Goal: Ask a question: Seek information or help from site administrators or community

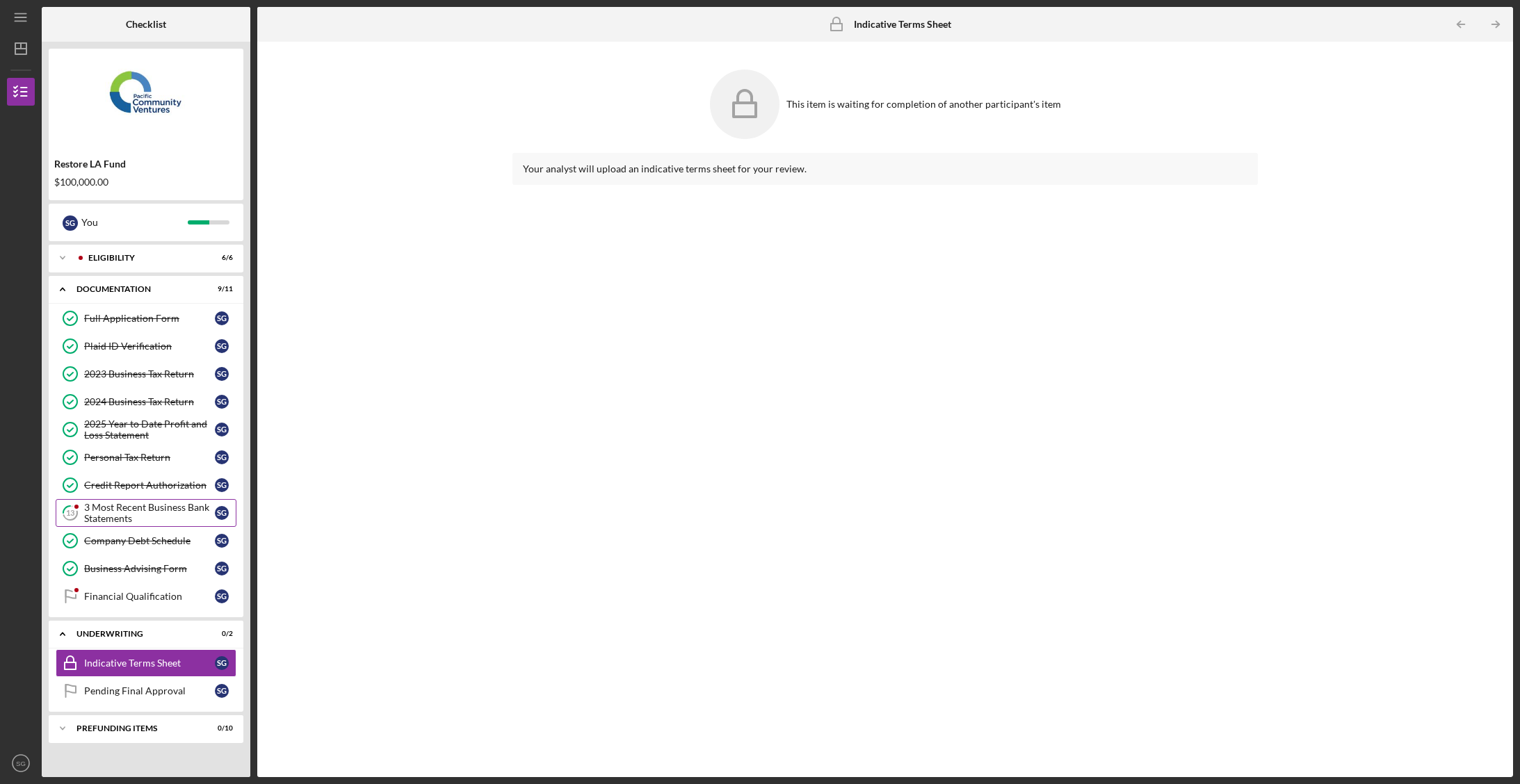
click at [133, 506] on div "3 Most Recent Business Bank Statements" at bounding box center [149, 513] width 130 height 22
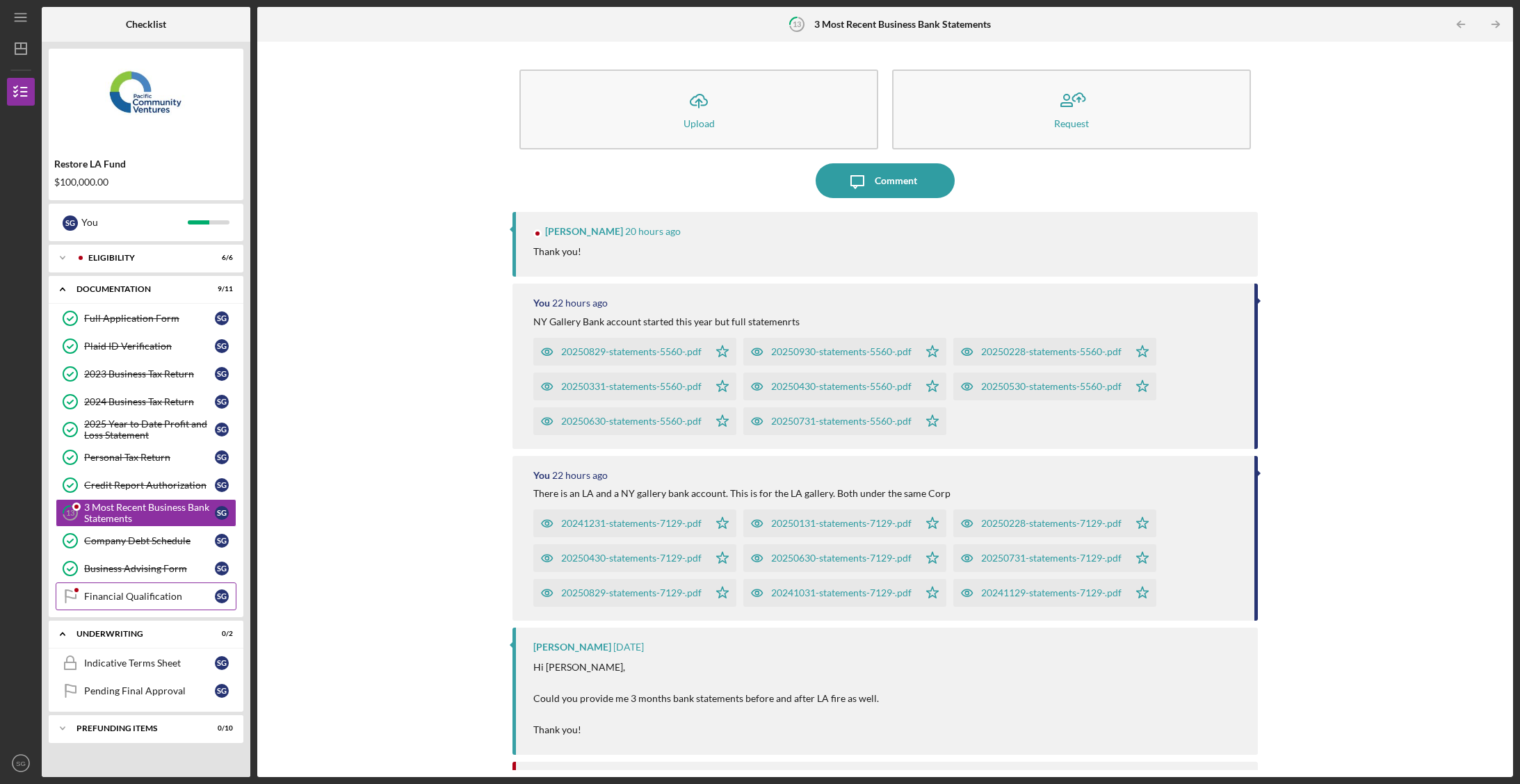
click at [75, 589] on div at bounding box center [76, 590] width 8 height 8
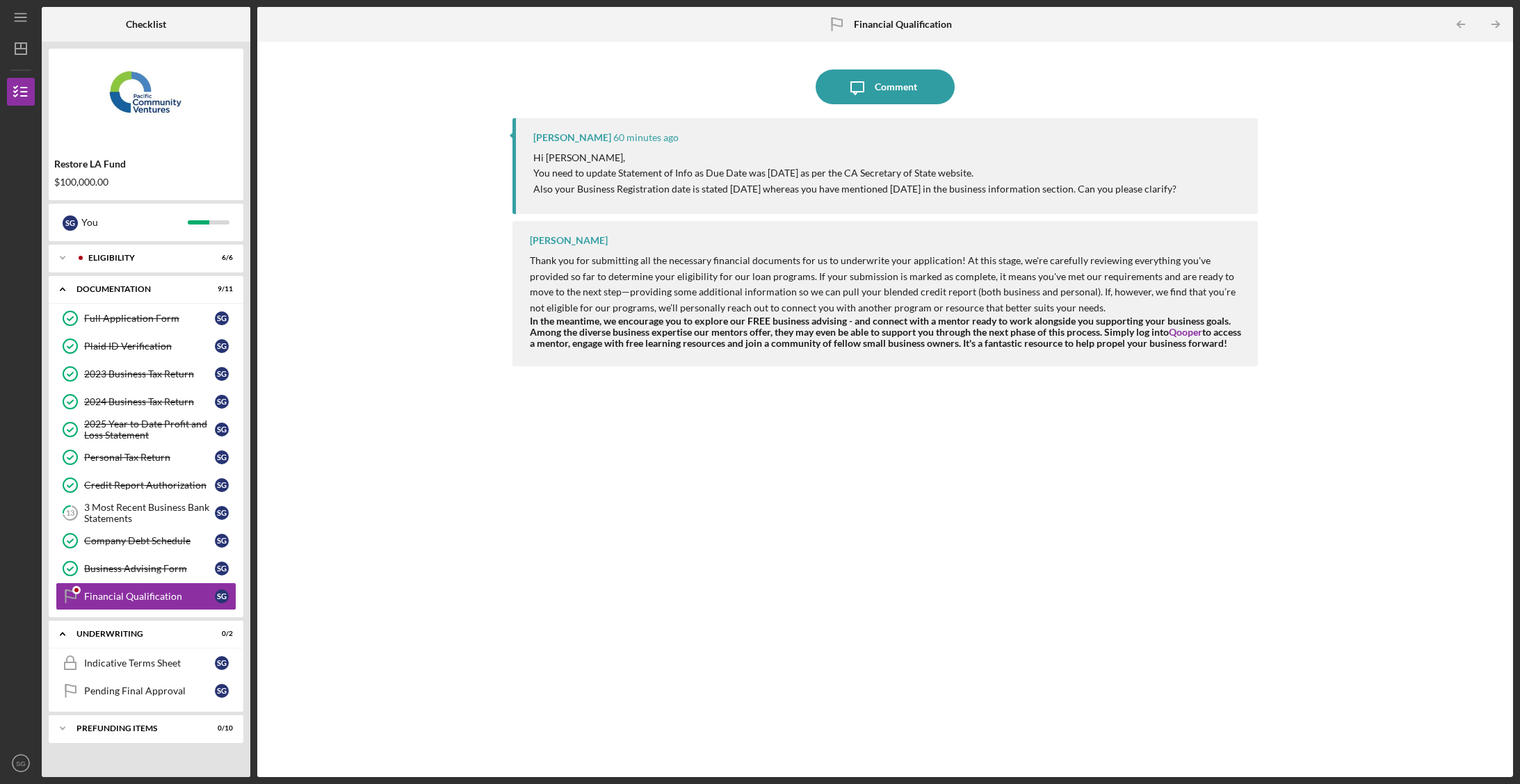
click at [719, 169] on p "You need to update Statement of Info as Due Date was [DATE] as per the CA Secre…" at bounding box center [855, 173] width 644 height 15
click at [685, 171] on p "You need to update Statement of Info as Due Date was [DATE] as per the CA Secre…" at bounding box center [855, 173] width 644 height 15
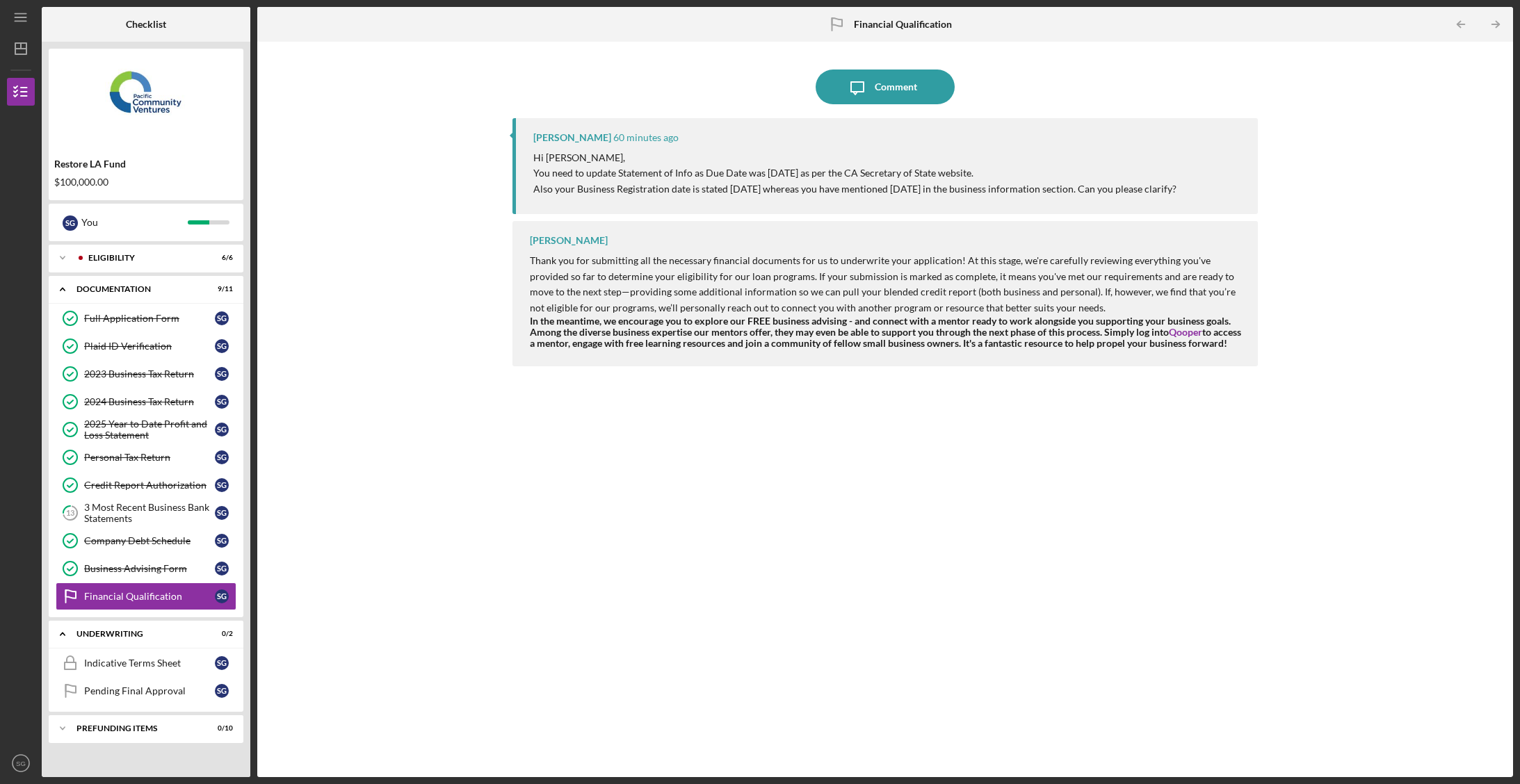
click at [687, 191] on p "Also your Business Registration date is stated [DATE] whereas you have mentione…" at bounding box center [855, 189] width 644 height 15
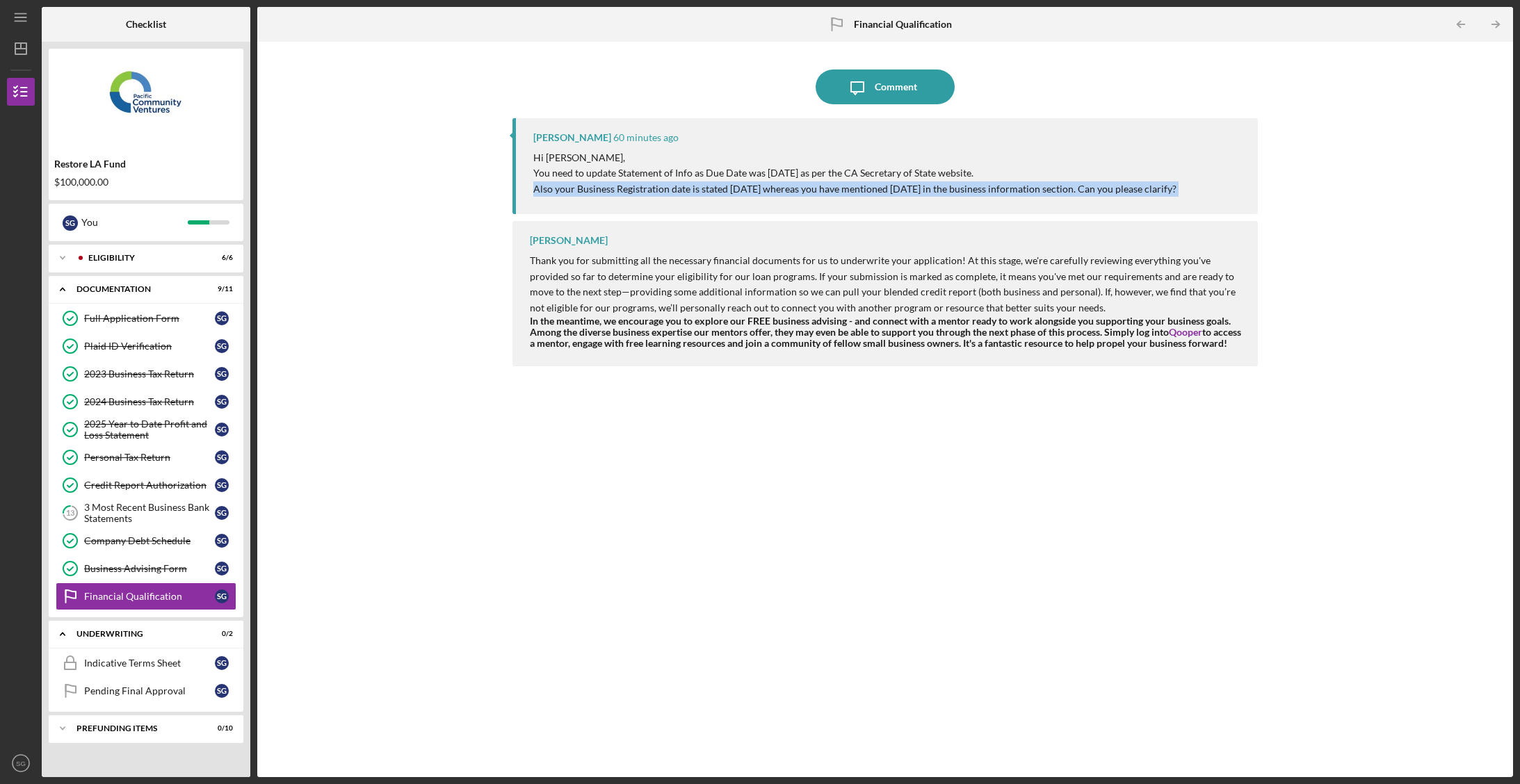
click at [687, 191] on p "Also your Business Registration date is stated [DATE] whereas you have mentione…" at bounding box center [855, 189] width 644 height 15
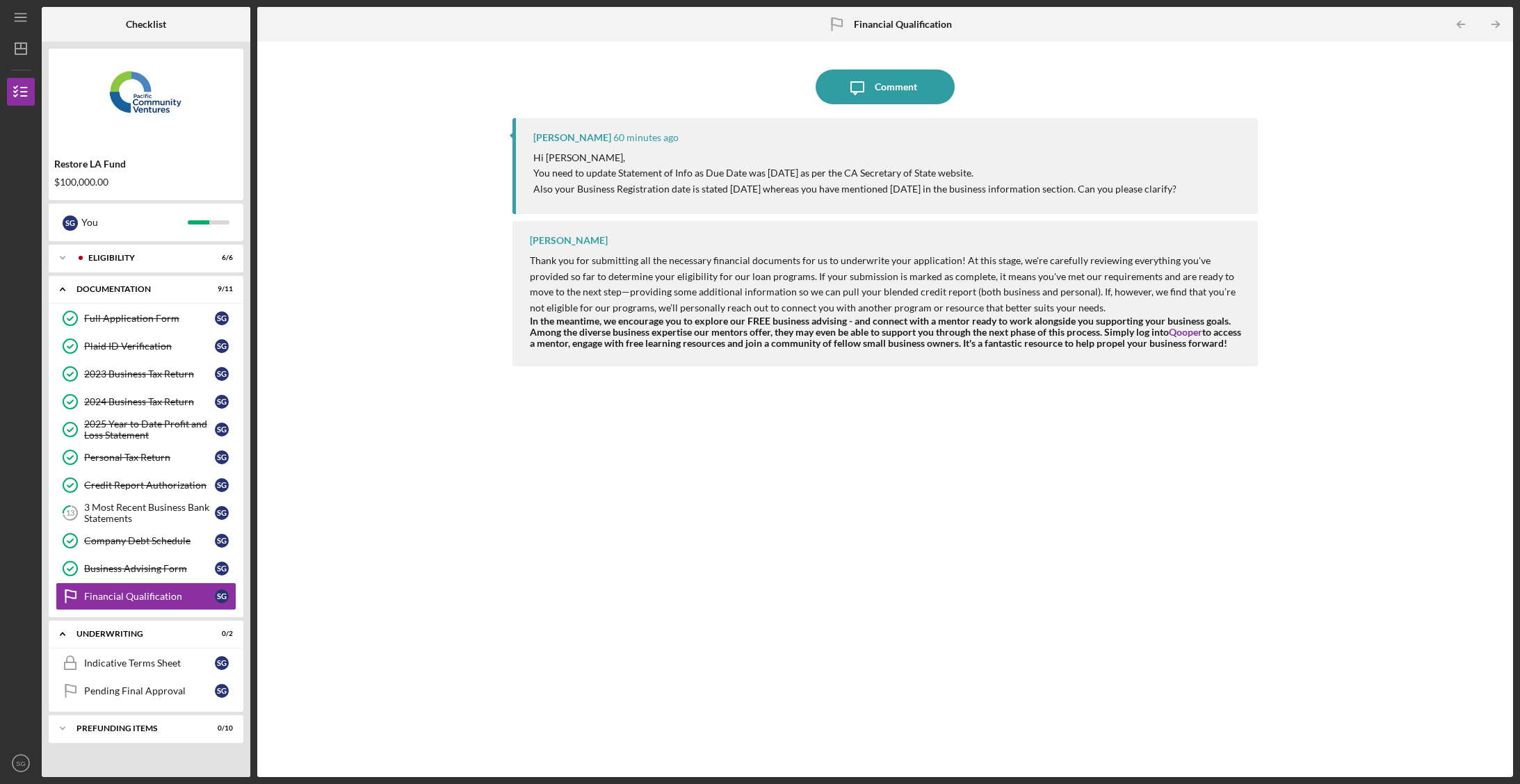
click at [688, 177] on p "You need to update Statement of Info as Due Date was [DATE] as per the CA Secre…" at bounding box center [855, 173] width 644 height 15
click at [685, 193] on p "Also your Business Registration date is stated [DATE] whereas you have mentione…" at bounding box center [855, 189] width 644 height 15
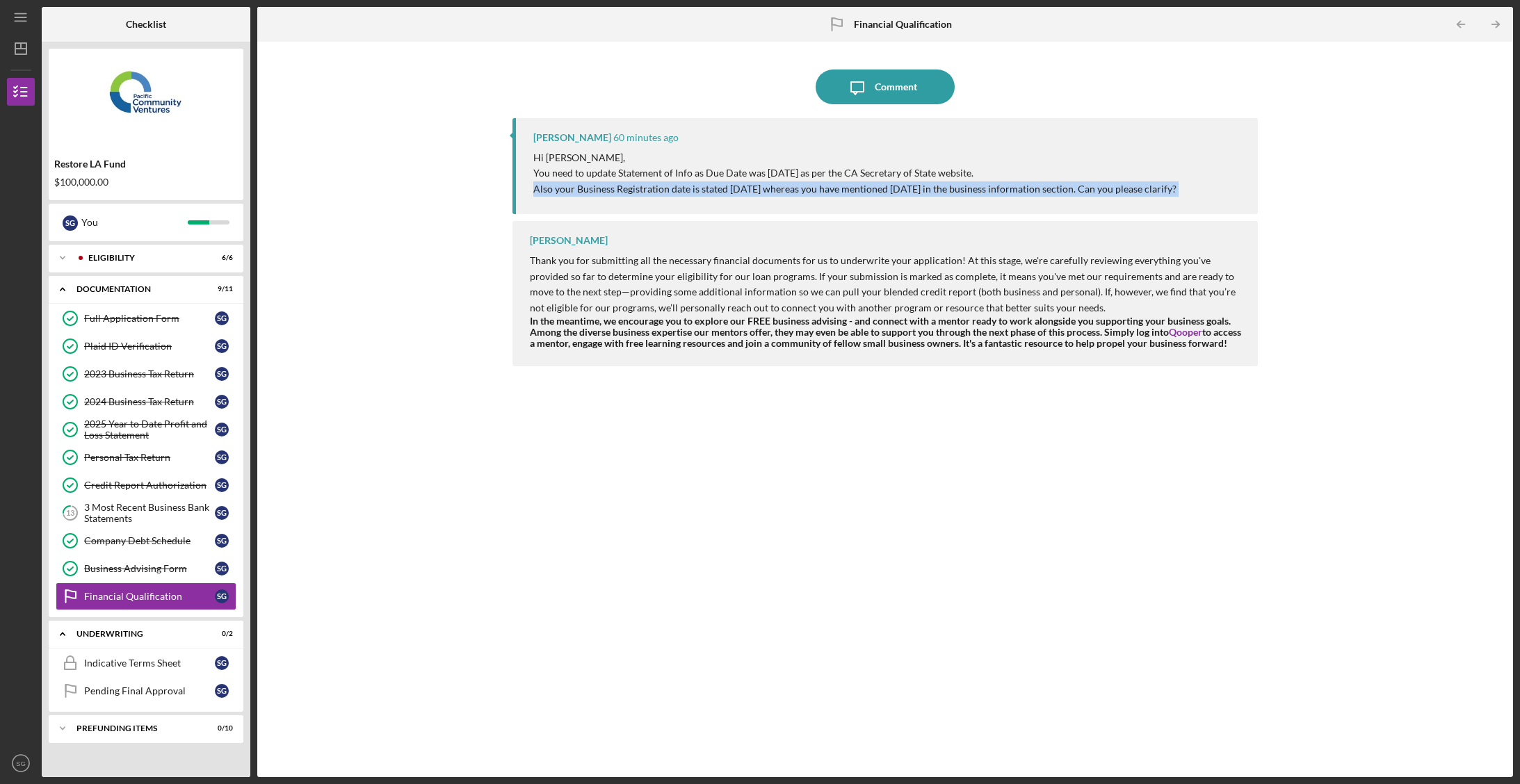
click at [685, 193] on p "Also your Business Registration date is stated [DATE] whereas you have mentione…" at bounding box center [855, 189] width 644 height 15
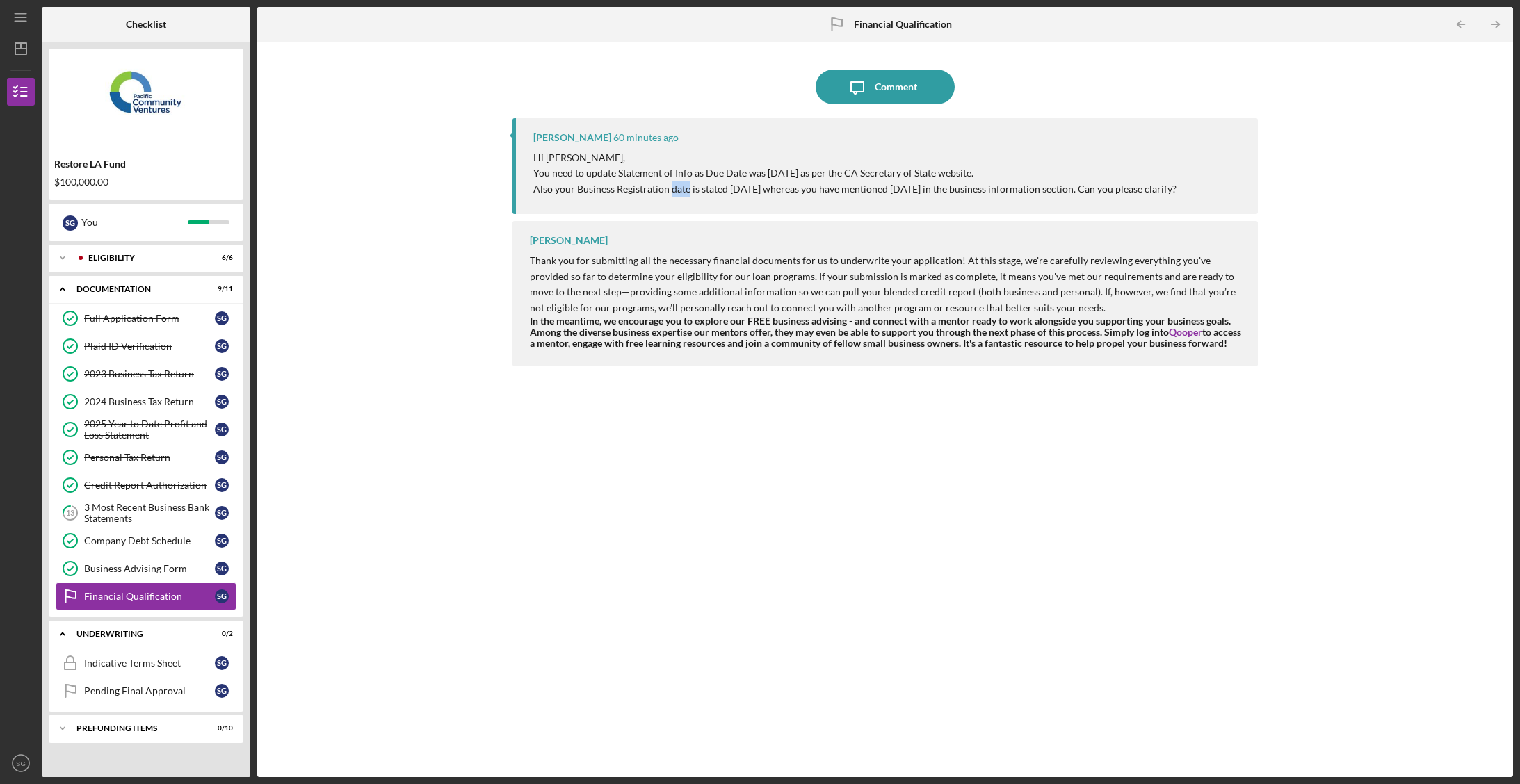
click at [685, 193] on p "Also your Business Registration date is stated [DATE] whereas you have mentione…" at bounding box center [855, 189] width 644 height 15
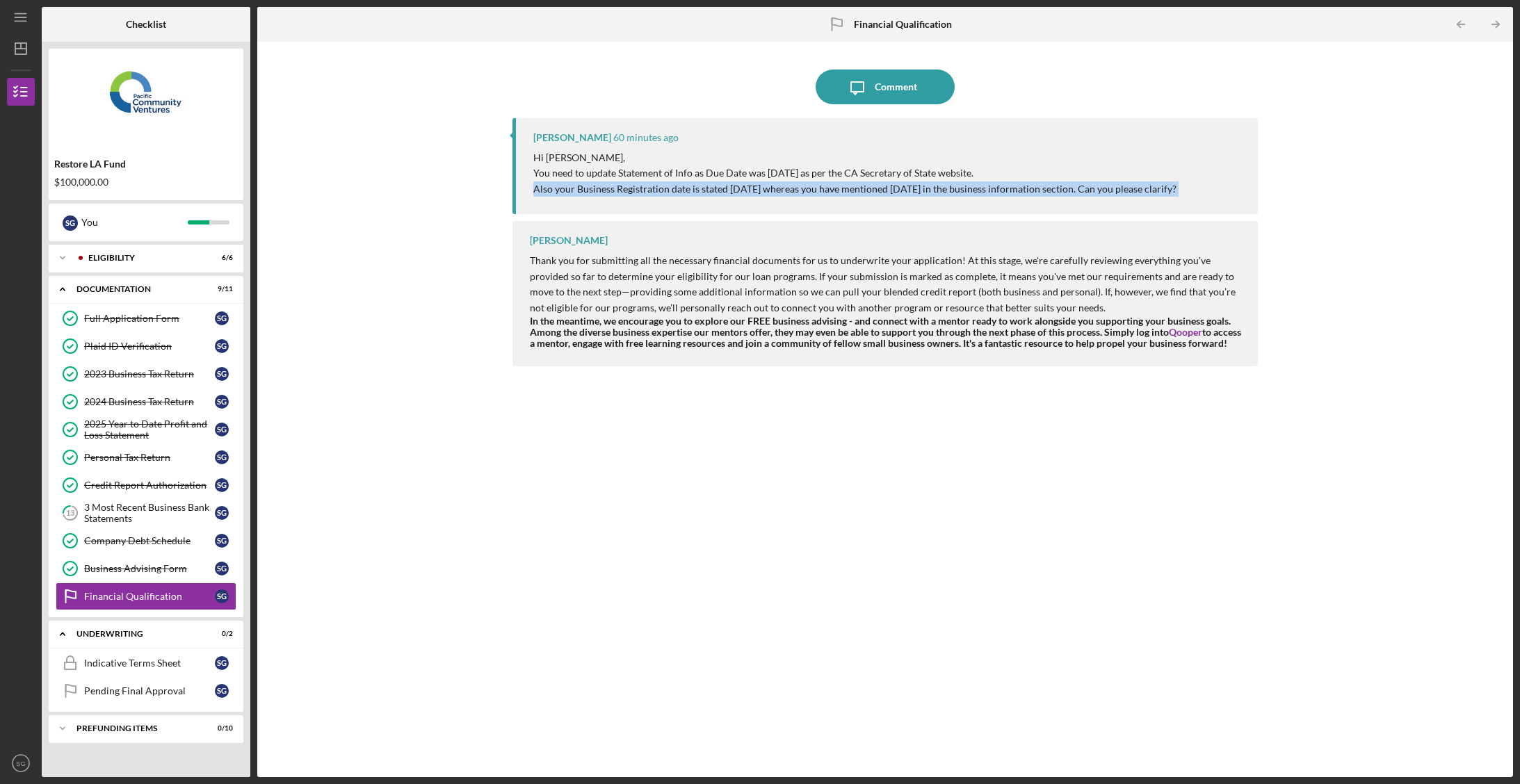
click at [685, 193] on p "Also your Business Registration date is stated [DATE] whereas you have mentione…" at bounding box center [855, 189] width 644 height 15
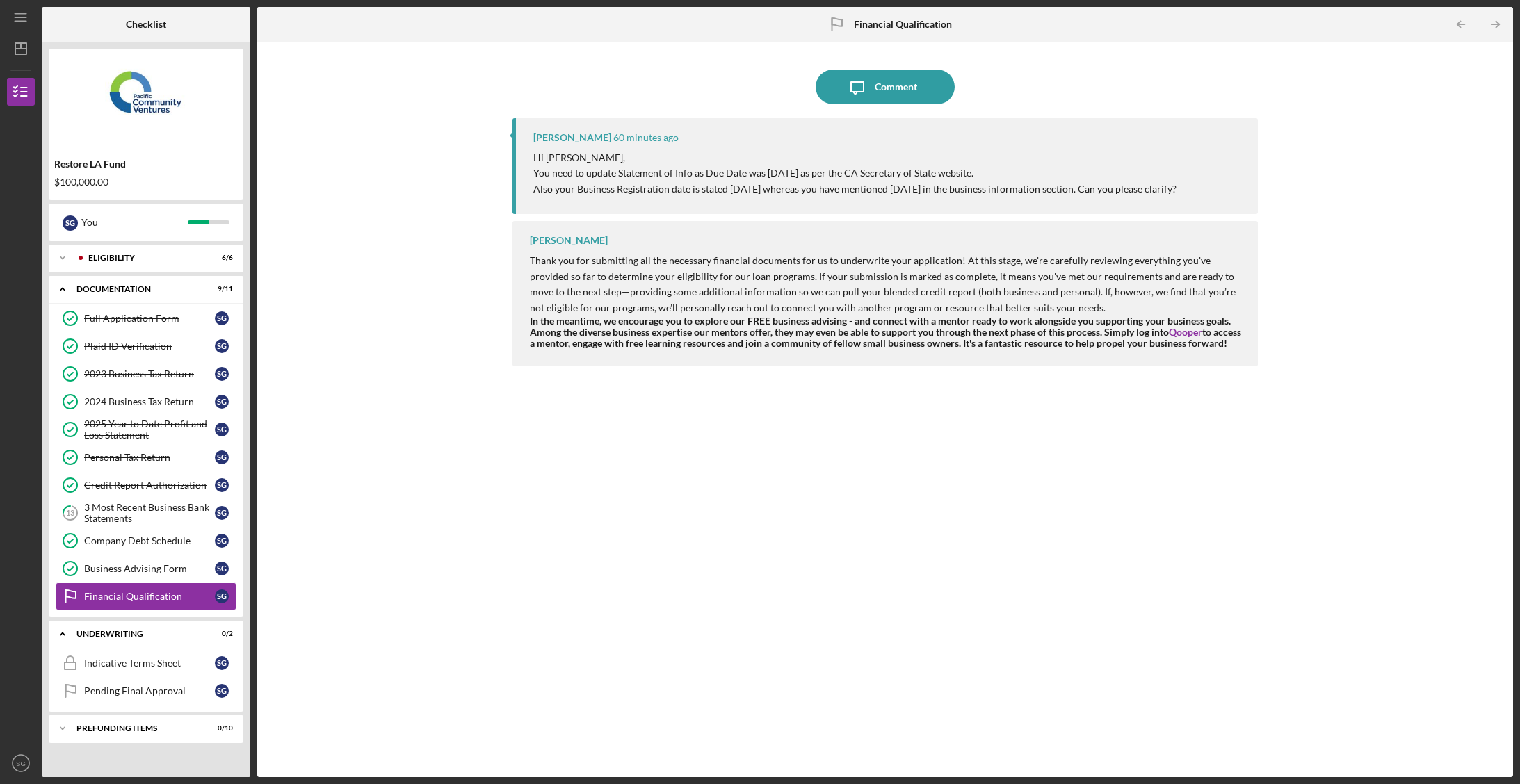
click at [685, 174] on p "You need to update Statement of Info as Due Date was [DATE] as per the CA Secre…" at bounding box center [855, 173] width 644 height 15
click at [119, 258] on div "Eligibility" at bounding box center [157, 257] width 138 height 8
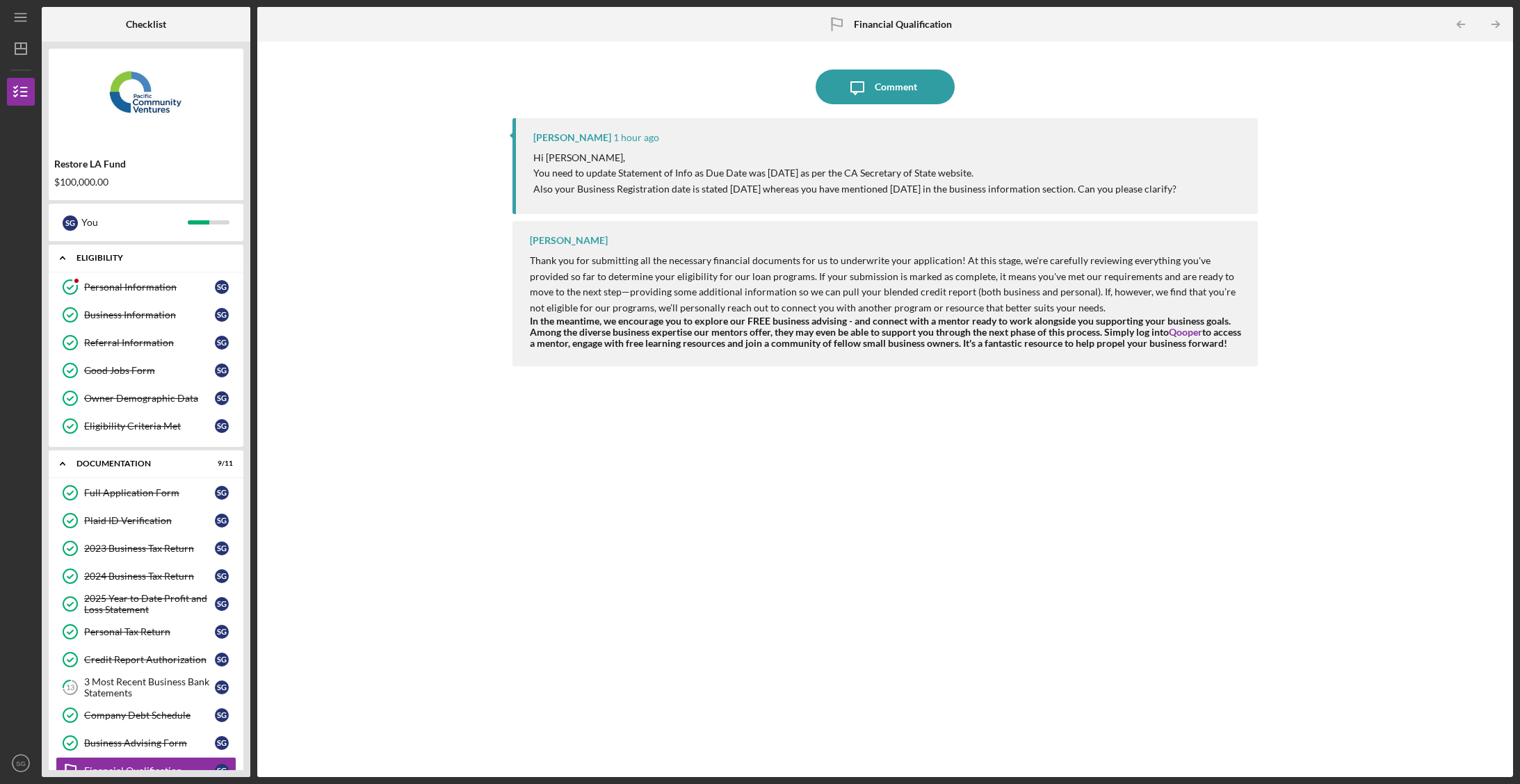
click at [119, 258] on div "Eligibility" at bounding box center [151, 257] width 150 height 8
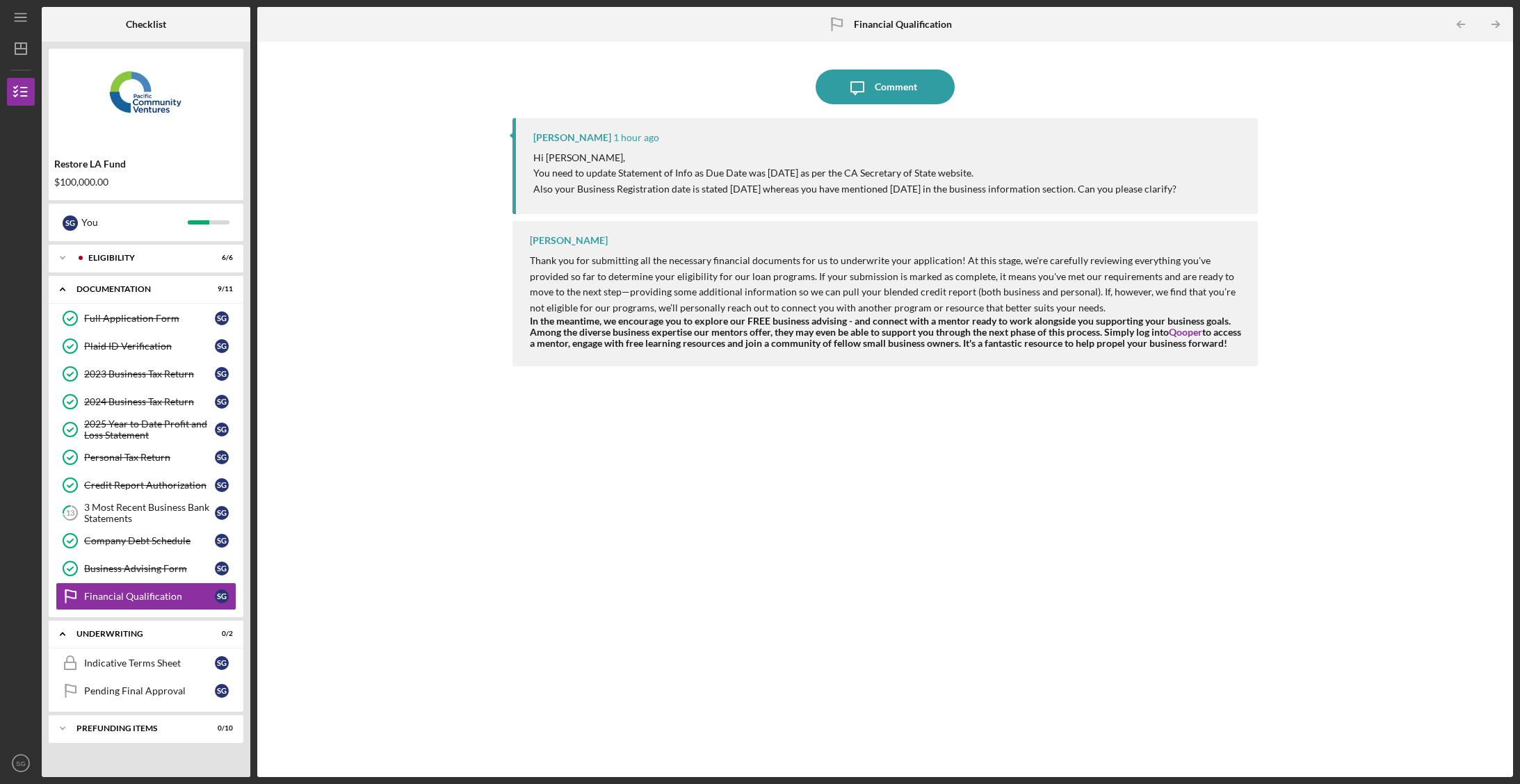
click at [1063, 199] on div "[PERSON_NAME] 1 hour ago Hi [PERSON_NAME], You need to update Statement of Info…" at bounding box center [885, 166] width 746 height 96
click at [884, 89] on div "Comment" at bounding box center [896, 87] width 43 height 35
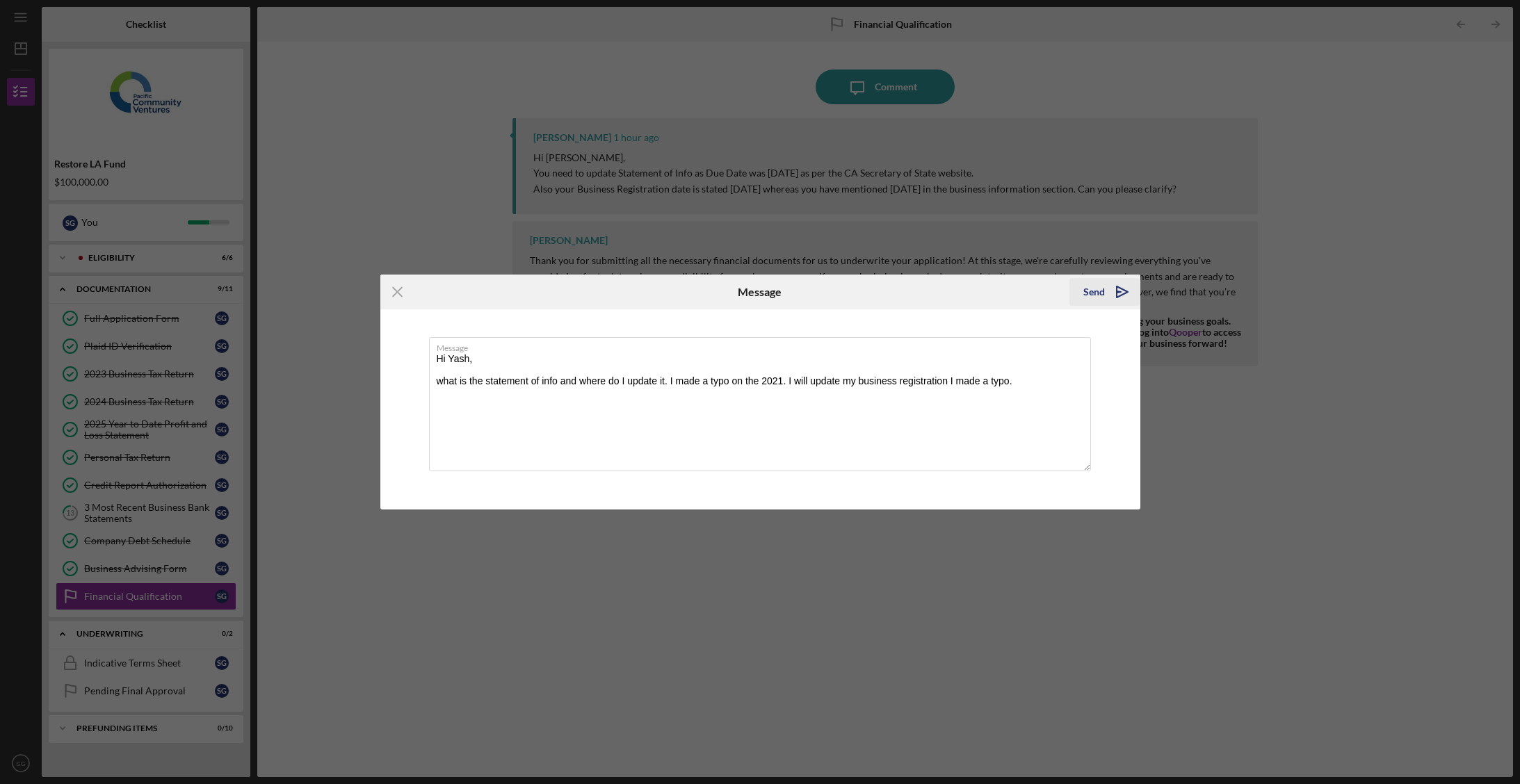
type textarea "Hi Yash, what is the statement of info and where do I update it. I made a typo …"
click at [1101, 292] on div "Send" at bounding box center [1094, 292] width 22 height 28
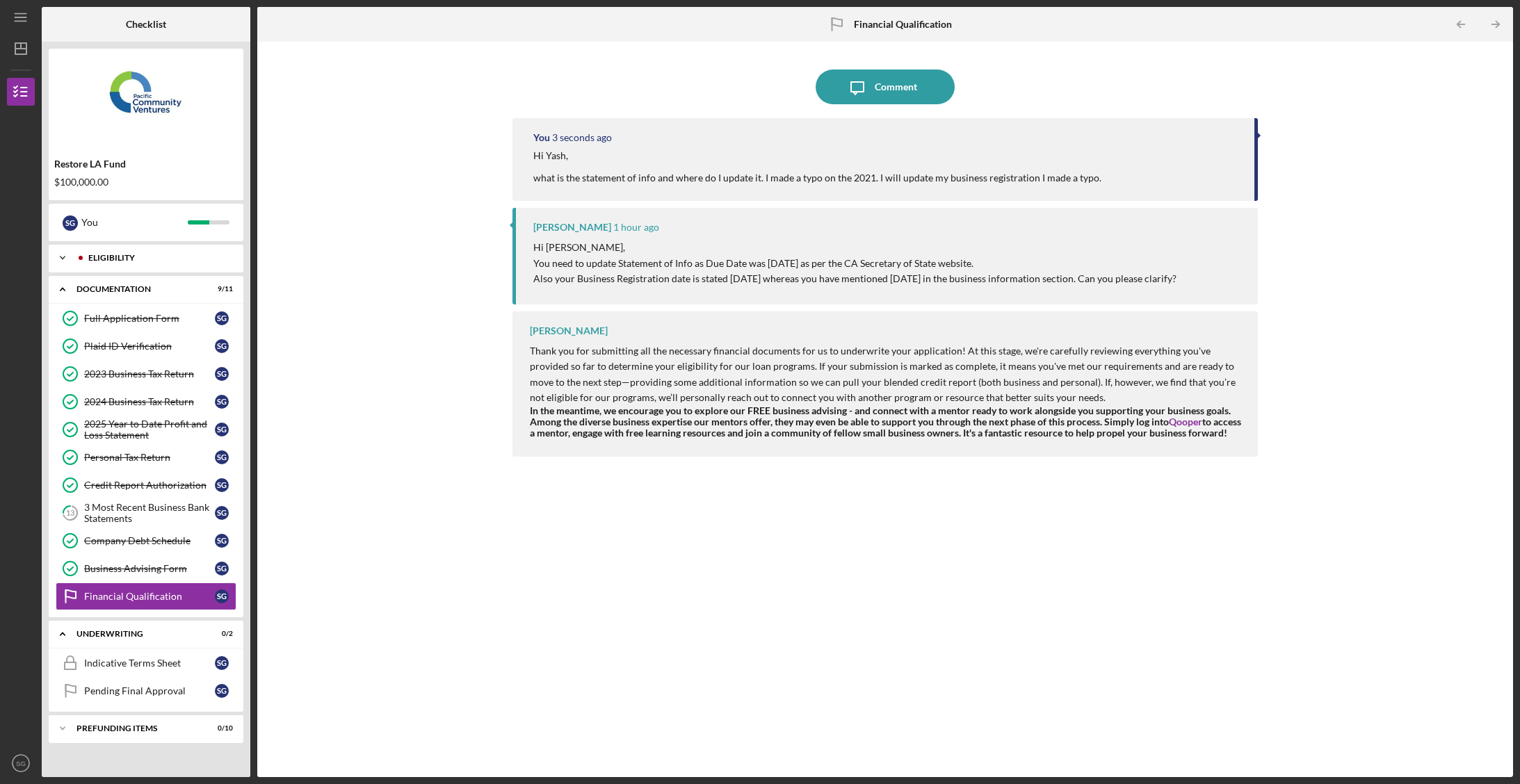
click at [107, 263] on div "Icon/Expander Eligibility 6 / 6" at bounding box center [146, 258] width 195 height 28
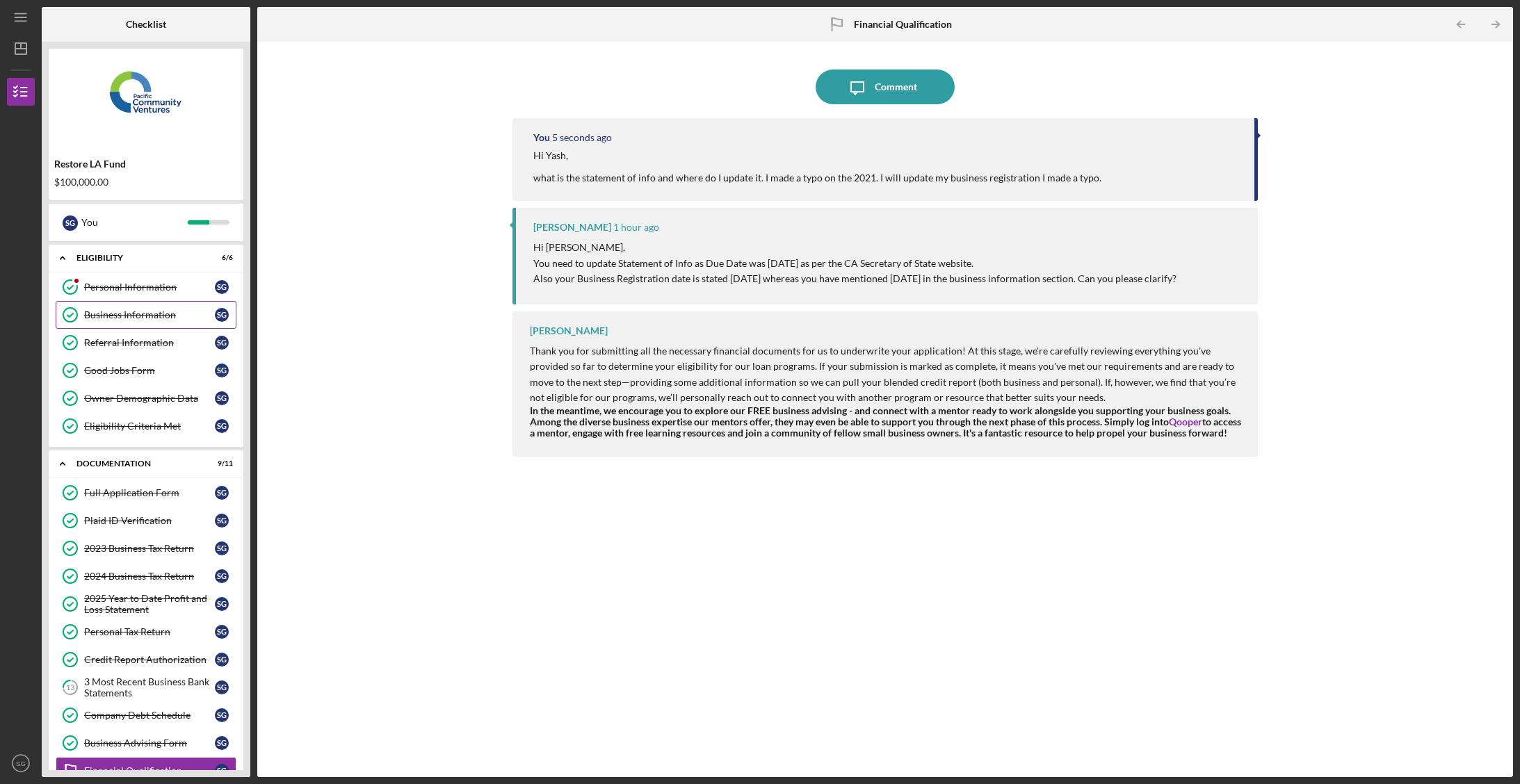
click at [125, 323] on link "Business Information Business Information S G" at bounding box center [146, 315] width 181 height 28
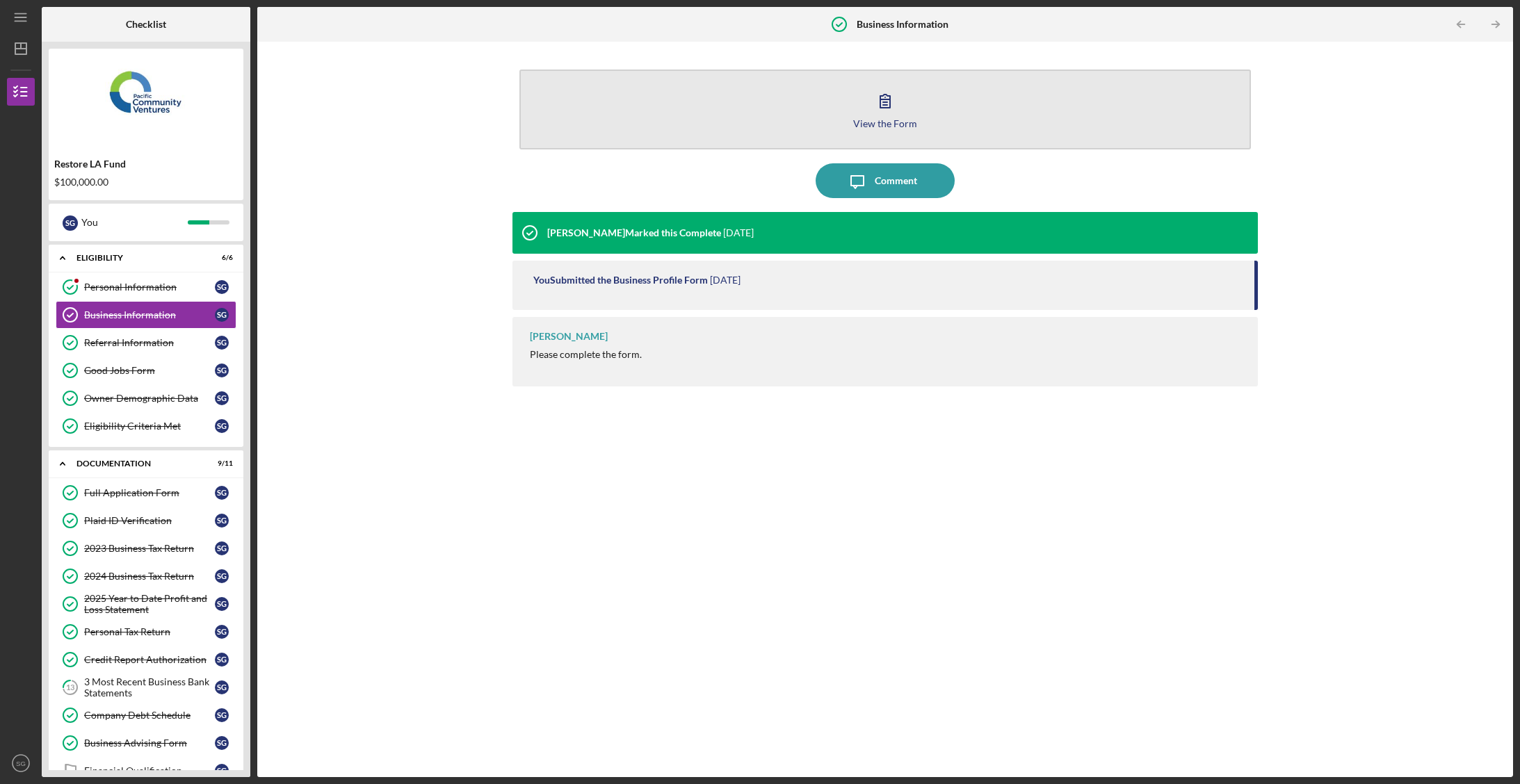
click at [914, 113] on button "View the Form Form" at bounding box center [885, 109] width 731 height 80
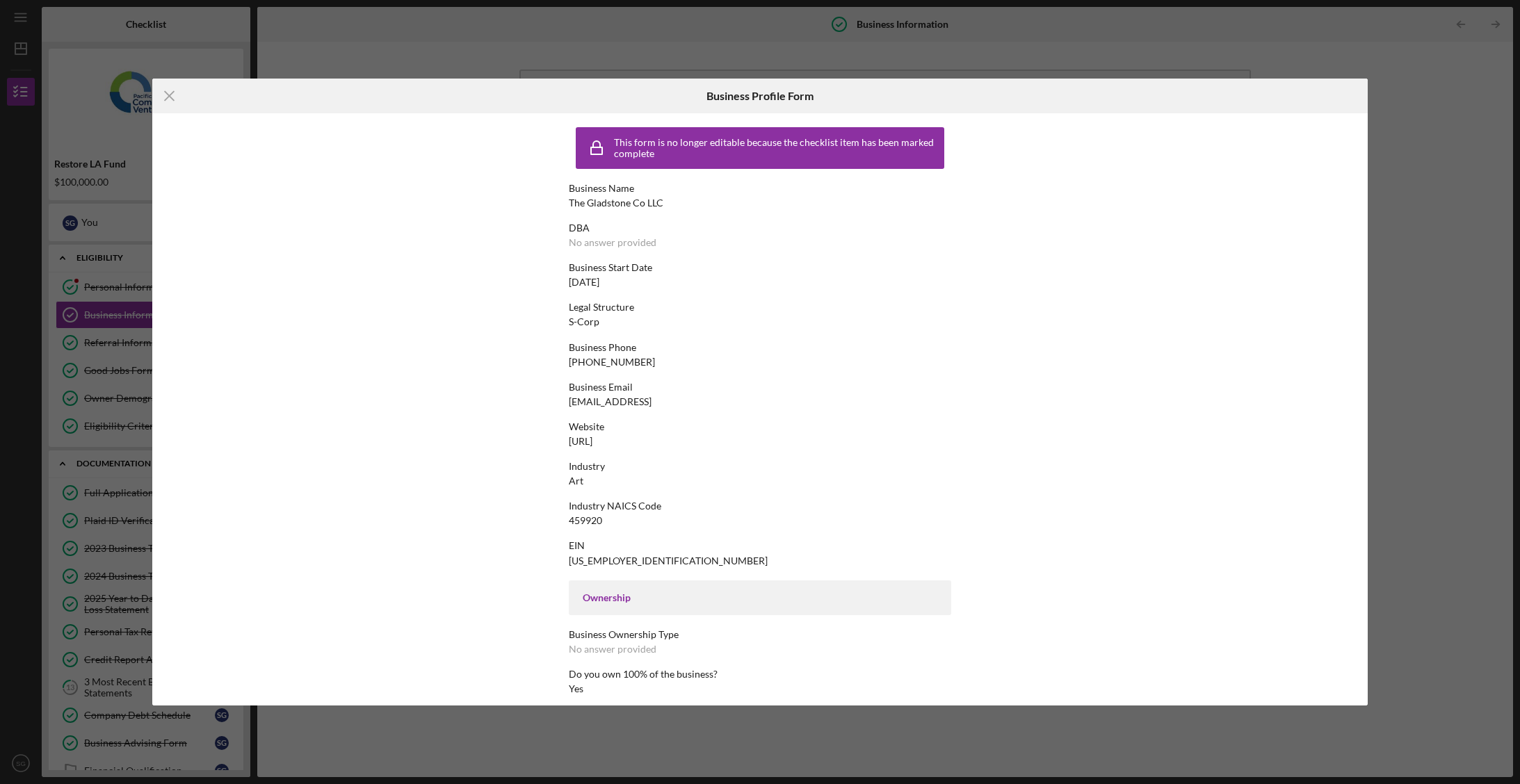
click at [1445, 322] on div "Icon/Menu Close Business Profile Form This form is no longer editable because t…" at bounding box center [760, 392] width 1520 height 784
click at [172, 98] on icon "Icon/Menu Close" at bounding box center [170, 96] width 35 height 35
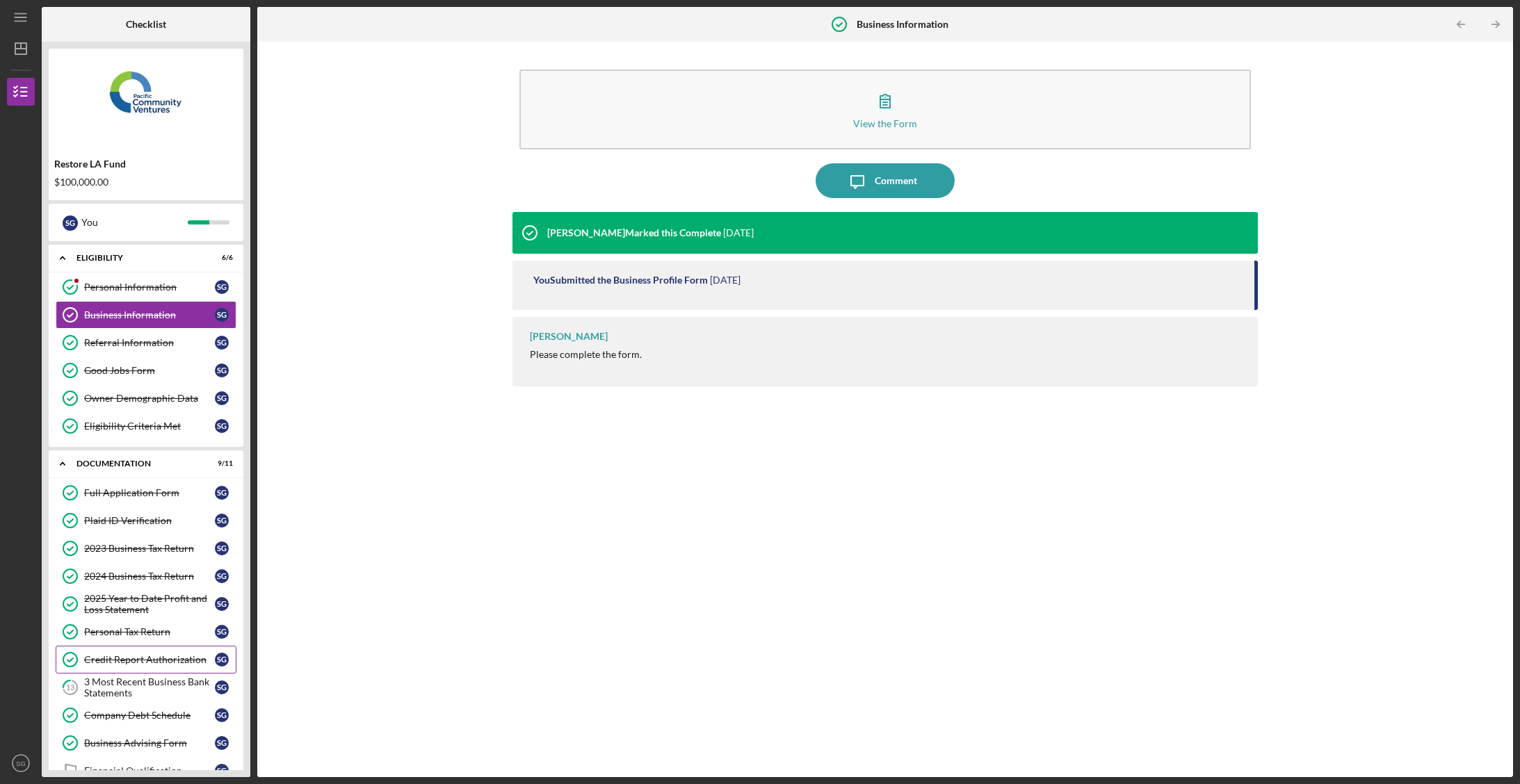
scroll to position [154, 0]
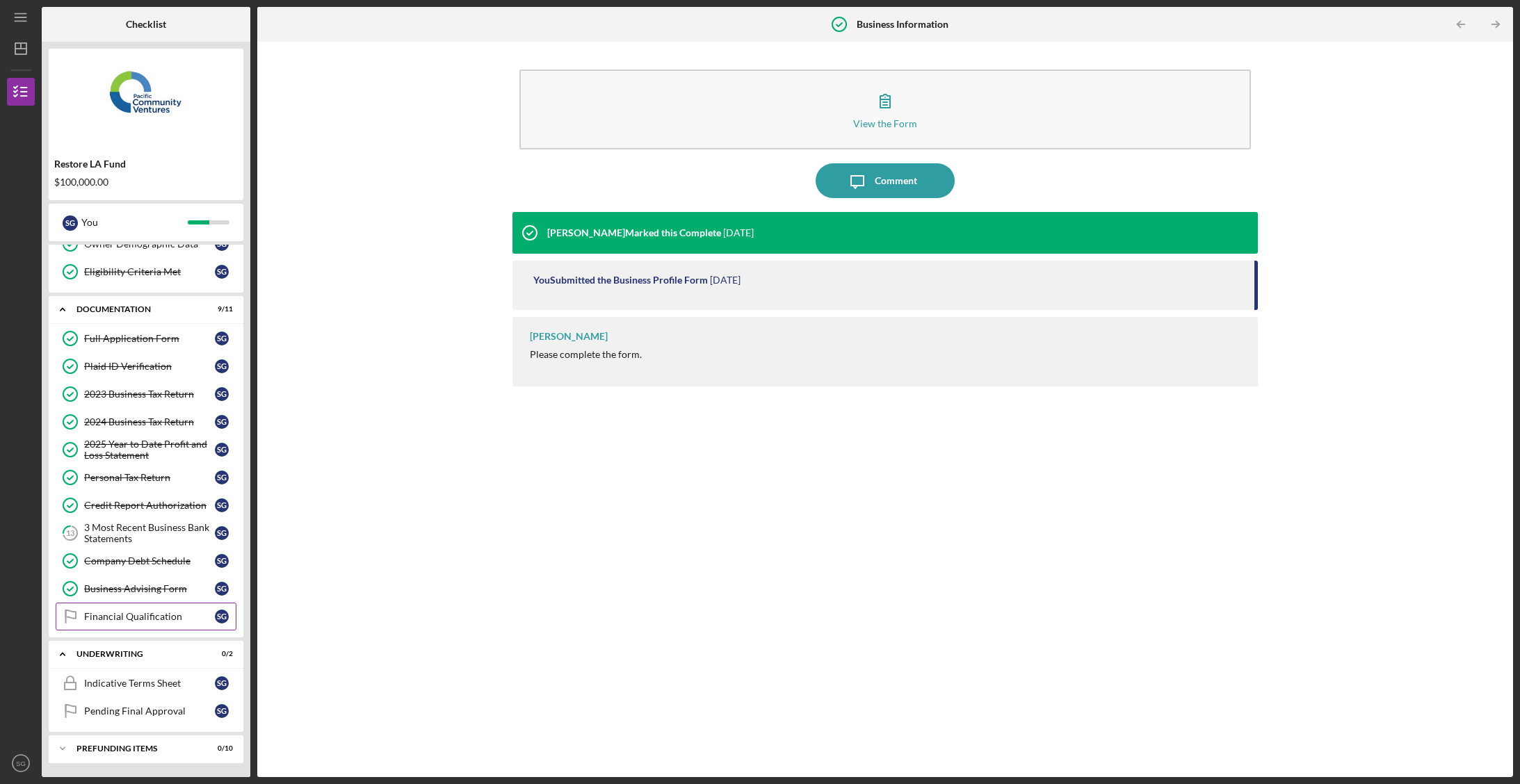
click at [145, 624] on link "Financial Qualification Financial Qualification S G" at bounding box center [146, 616] width 181 height 28
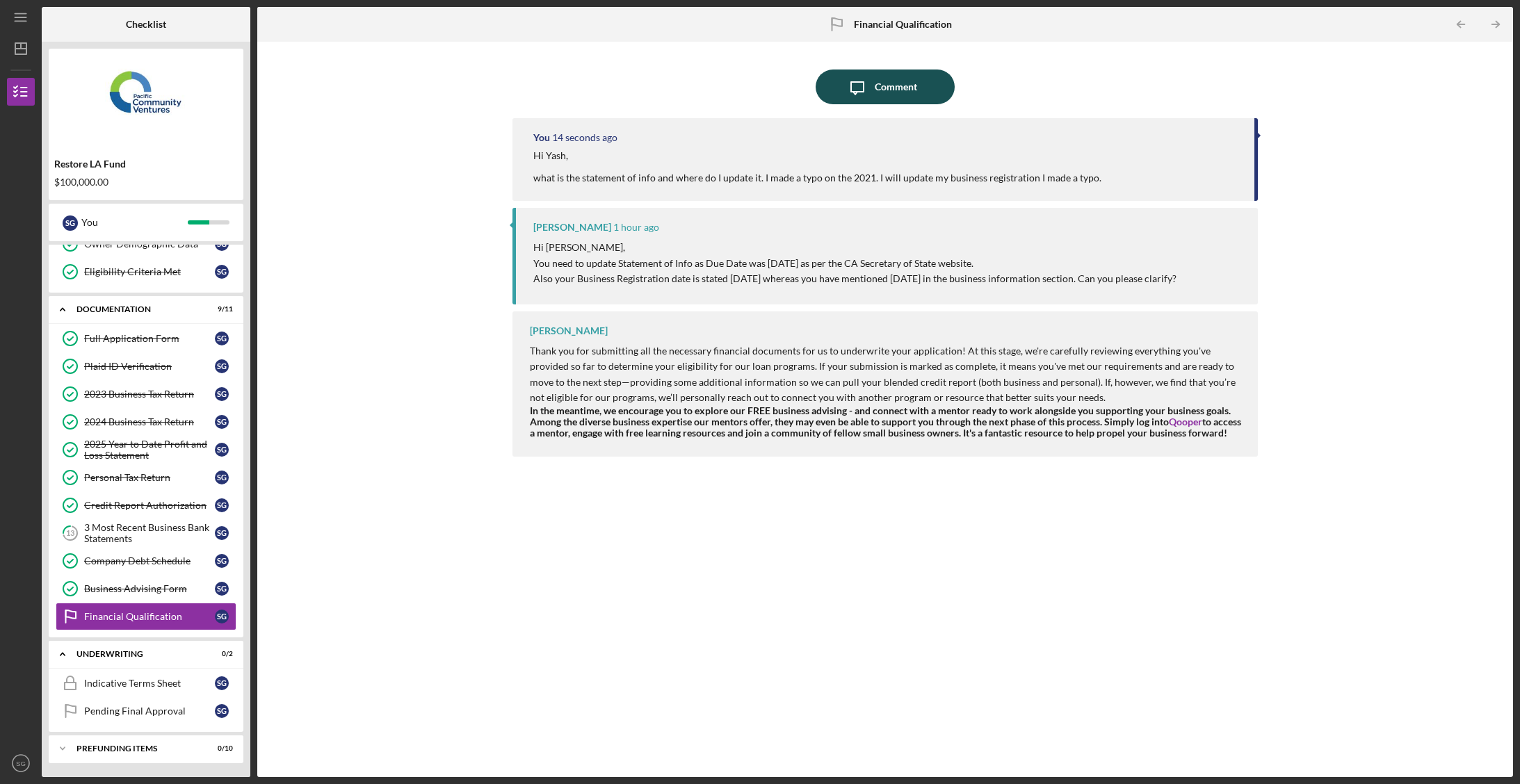
click at [875, 83] on div "Comment" at bounding box center [896, 87] width 43 height 35
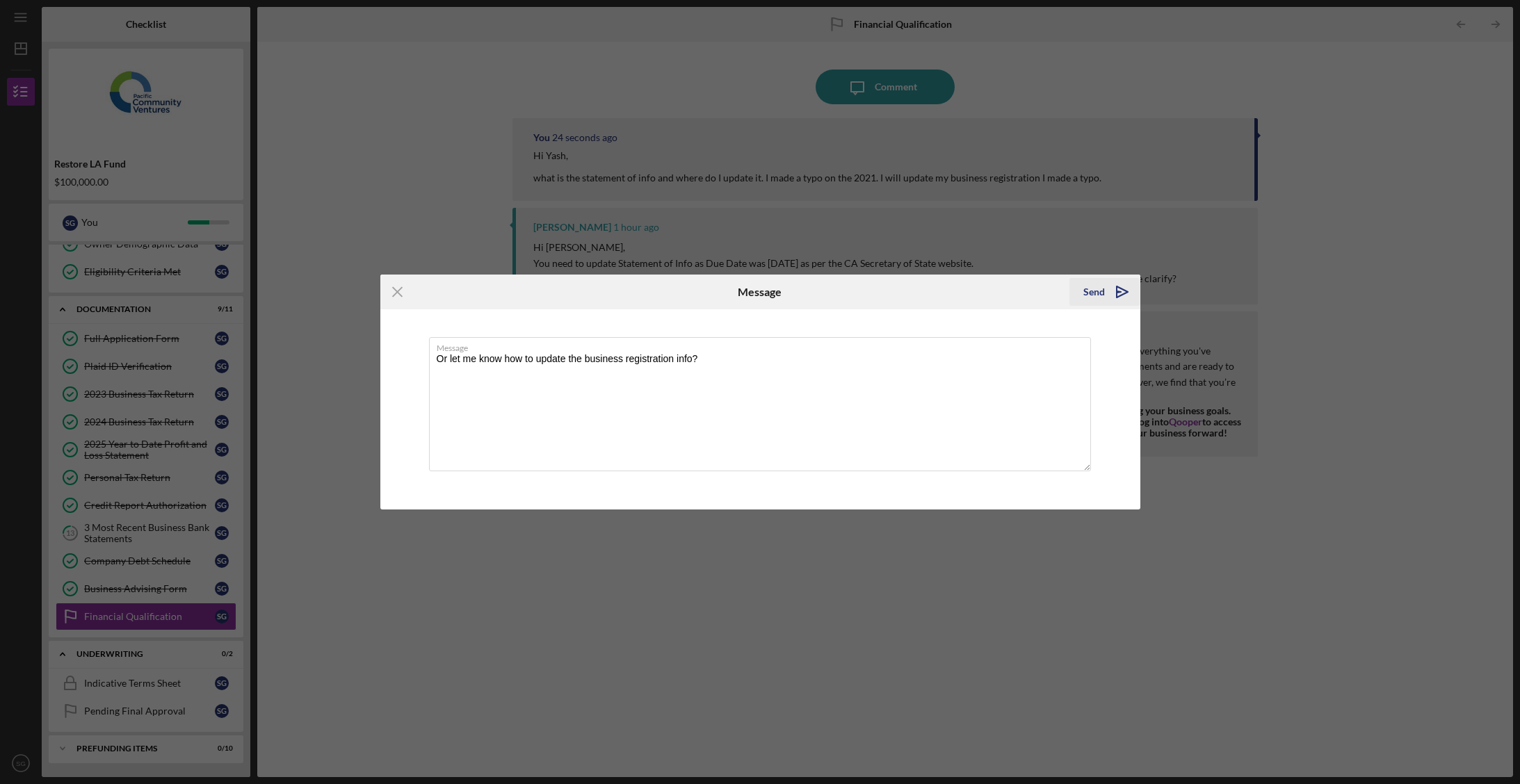
type textarea "Or let me know how to update the business registration info?"
click at [1111, 286] on icon "Icon/icon-invite-send" at bounding box center [1122, 292] width 35 height 35
